Goal: Check status: Check status

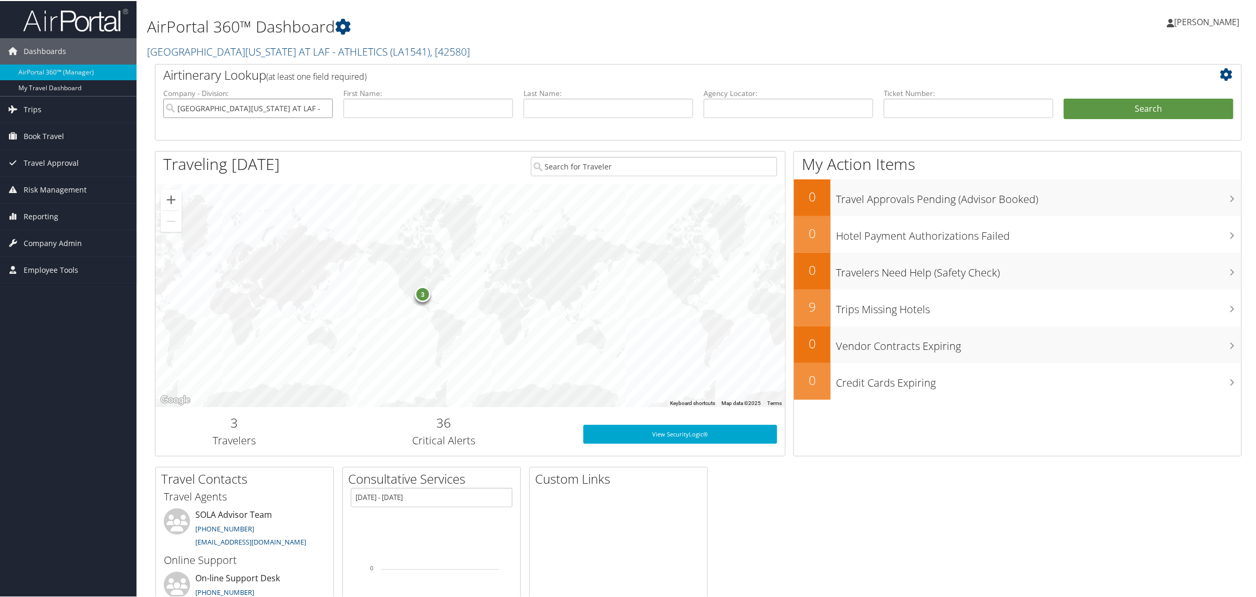
click at [322, 106] on input "UNIV OF LOUISIANA AT LAF - ATHLETICS" at bounding box center [248, 107] width 170 height 19
click at [902, 111] on input "text" at bounding box center [969, 107] width 170 height 19
paste input "0167308627275"
type input "0167308627275"
click at [1151, 105] on button "Search" at bounding box center [1149, 108] width 170 height 21
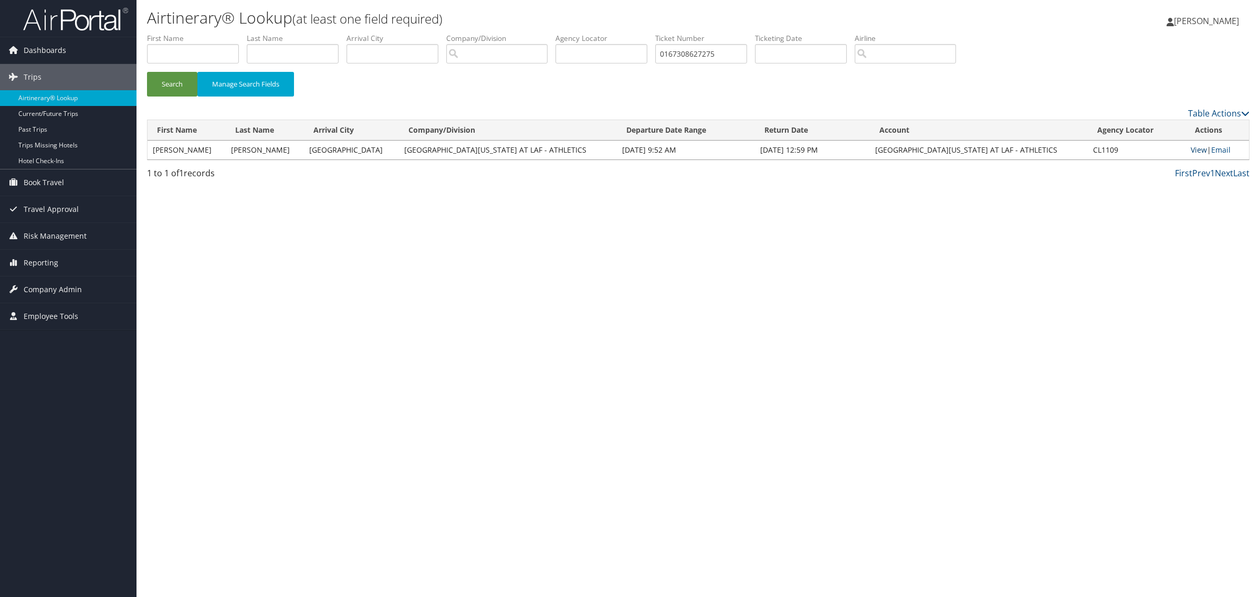
click at [1192, 150] on link "View" at bounding box center [1199, 150] width 16 height 10
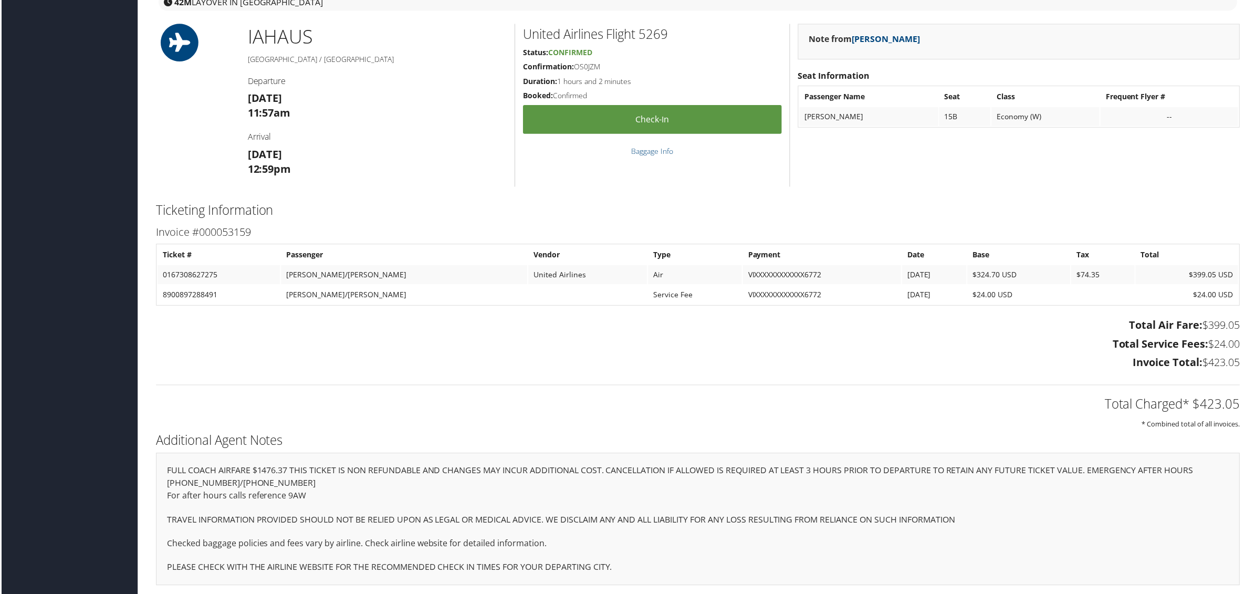
scroll to position [1633, 0]
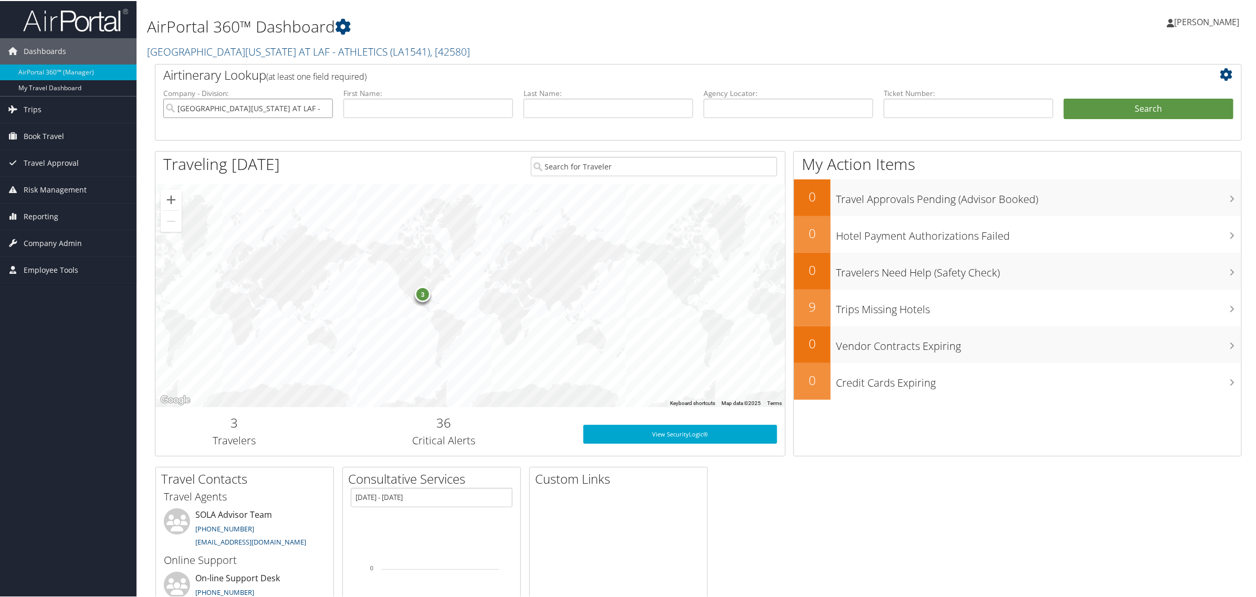
click at [322, 107] on input "[GEOGRAPHIC_DATA][US_STATE] AT LAF - ATHLETICS" at bounding box center [248, 107] width 170 height 19
click at [909, 101] on input "text" at bounding box center [969, 107] width 170 height 19
paste input "0017310410326"
type input "0017310410326"
click at [1130, 111] on button "Search" at bounding box center [1149, 108] width 170 height 21
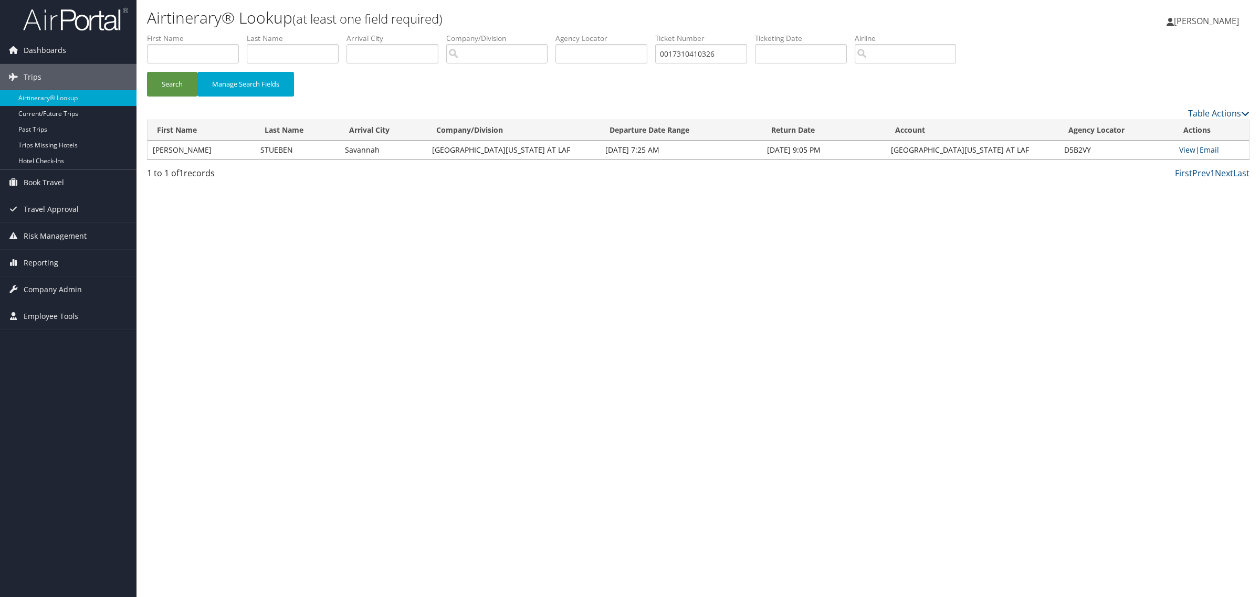
click at [1184, 150] on link "View" at bounding box center [1187, 150] width 16 height 10
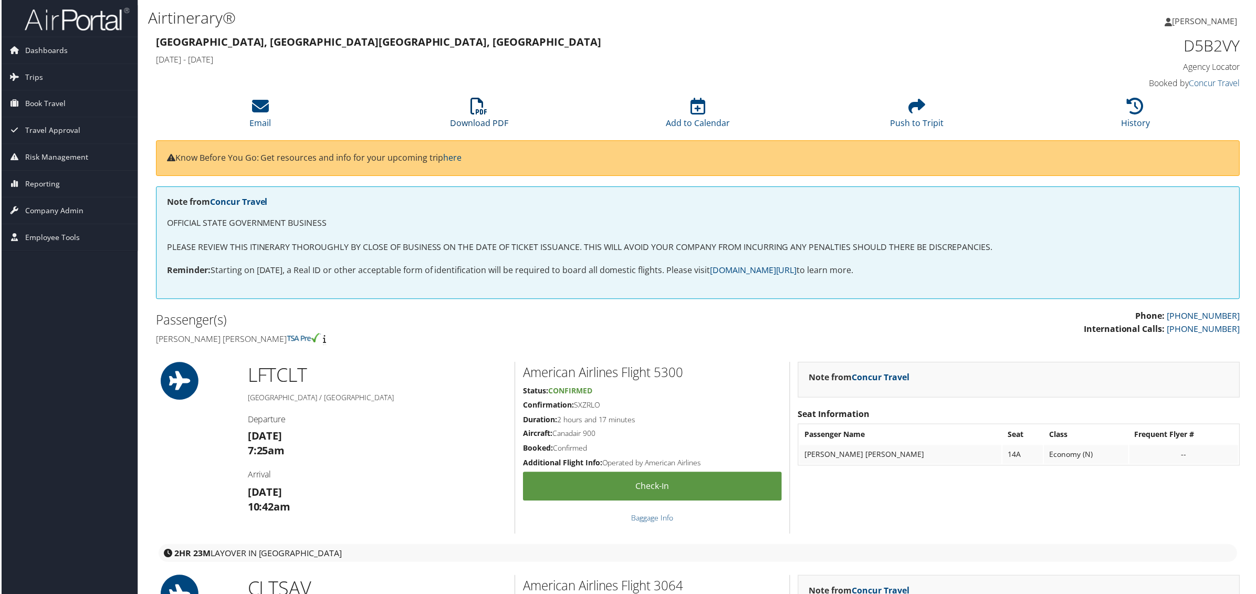
click at [478, 111] on icon at bounding box center [478, 106] width 17 height 17
